Goal: Task Accomplishment & Management: Use online tool/utility

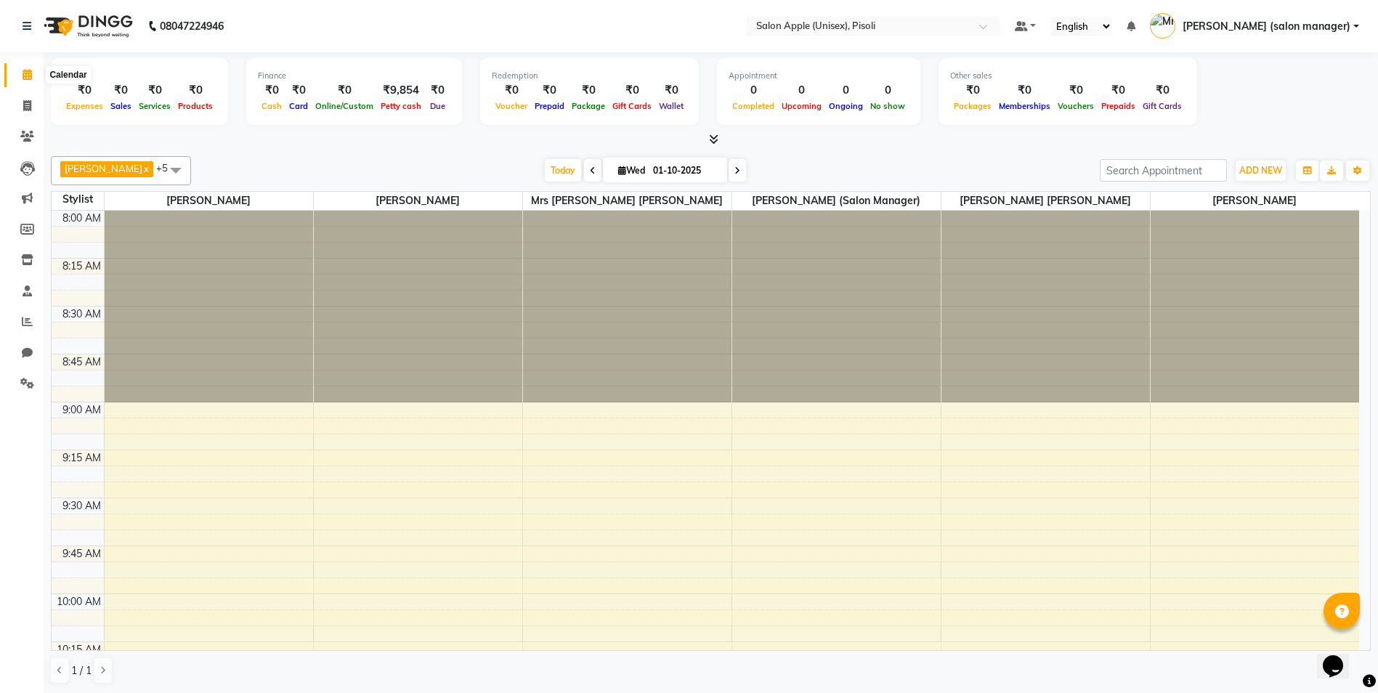
click at [31, 78] on icon at bounding box center [27, 74] width 9 height 11
click at [25, 105] on icon at bounding box center [27, 105] width 8 height 11
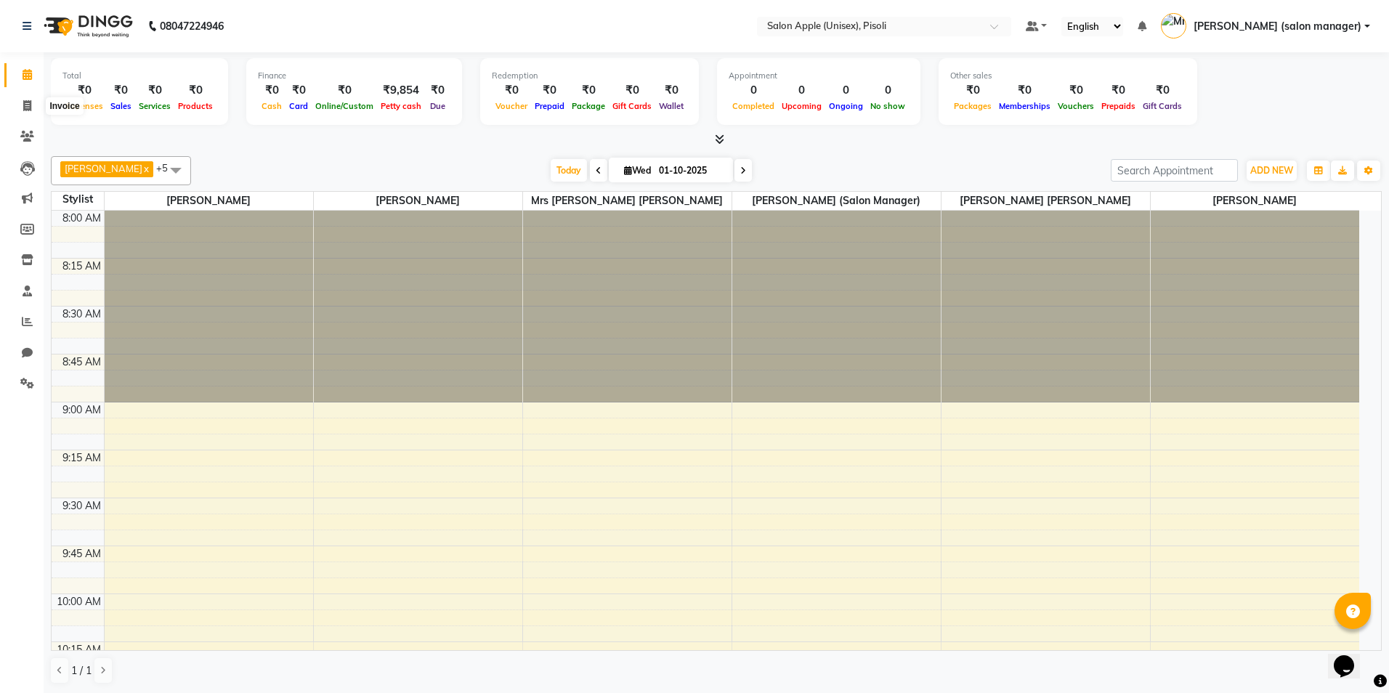
select select "5282"
select select "service"
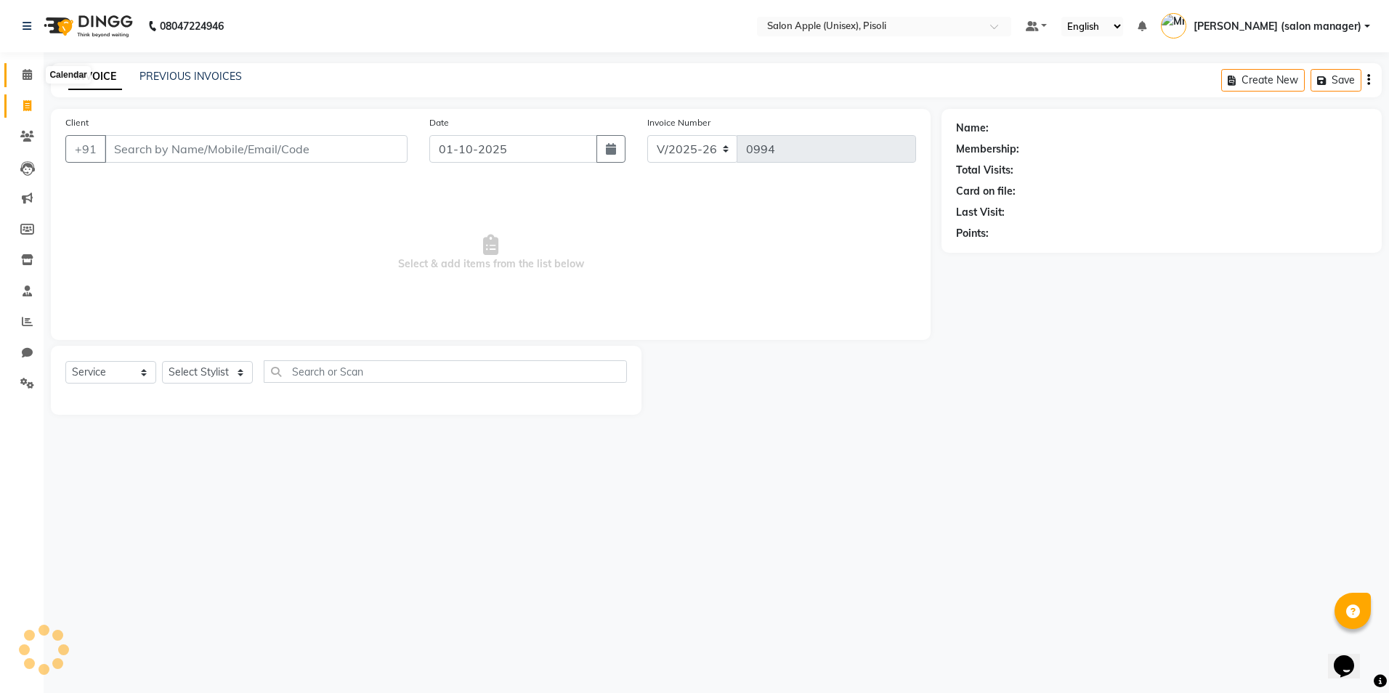
click at [25, 76] on icon at bounding box center [27, 74] width 9 height 11
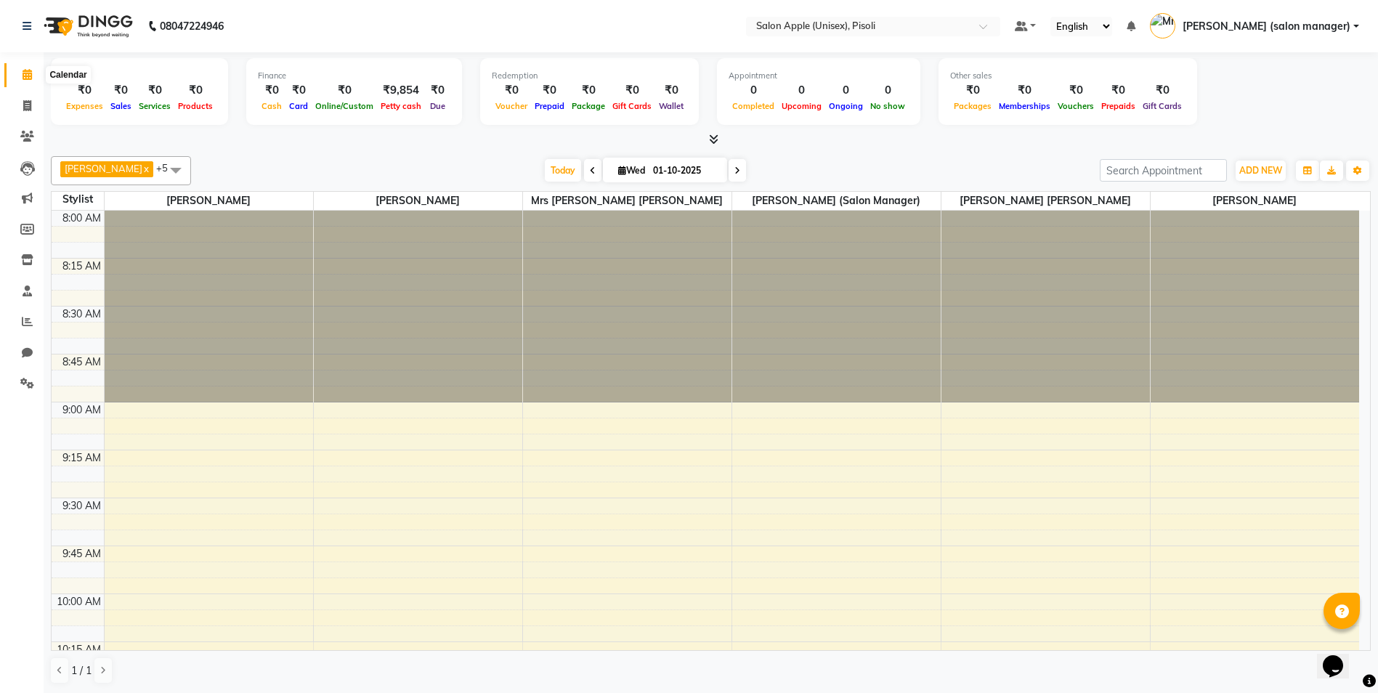
click at [30, 75] on icon at bounding box center [27, 74] width 9 height 11
click at [28, 104] on icon at bounding box center [27, 105] width 8 height 11
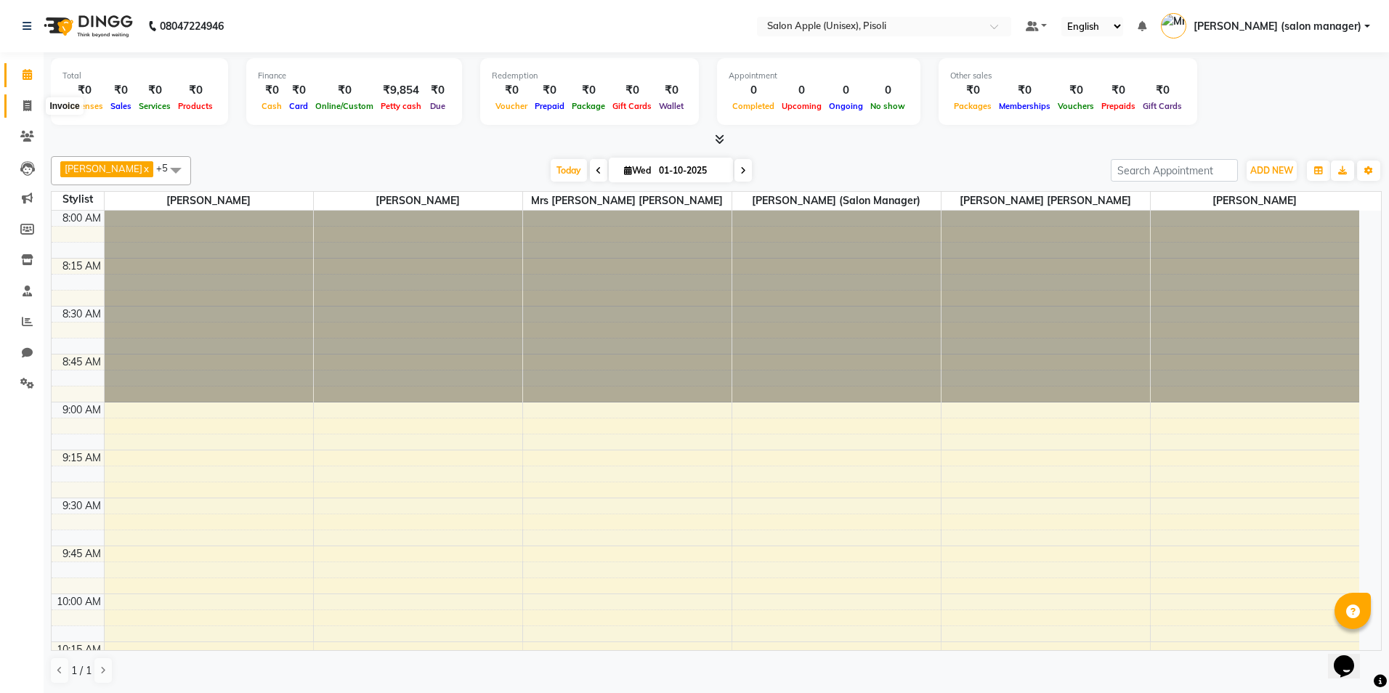
select select "service"
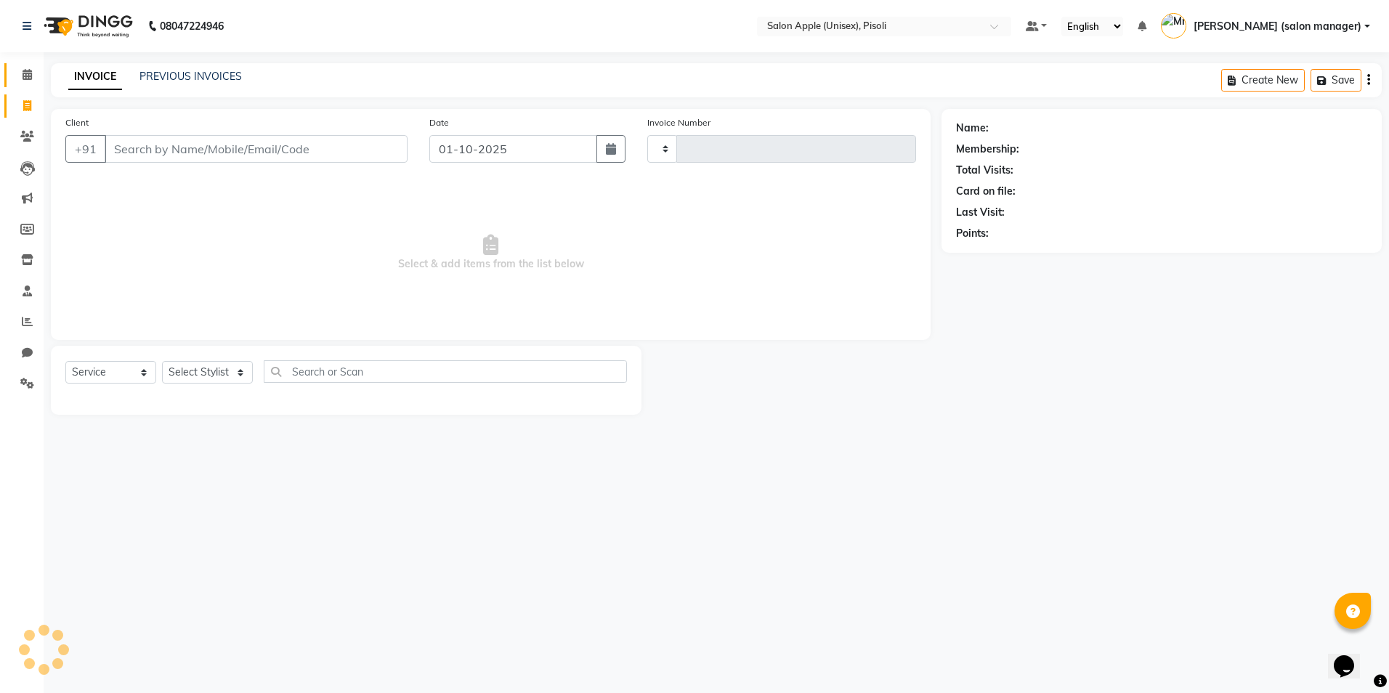
type input "0994"
select select "5282"
click at [28, 74] on icon at bounding box center [27, 74] width 9 height 11
